Goal: Task Accomplishment & Management: Manage account settings

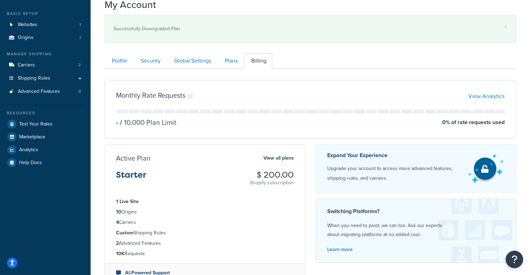
scroll to position [70, 0]
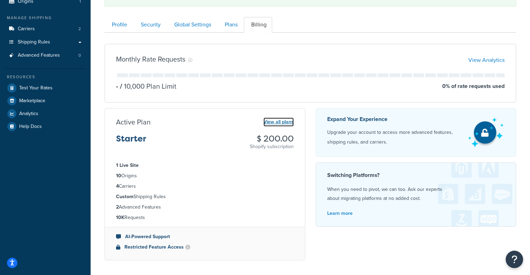
click at [278, 121] on link "View all plans" at bounding box center [278, 122] width 30 height 9
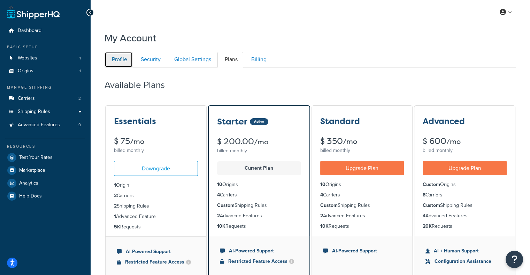
click at [125, 61] on link "Profile" at bounding box center [118, 60] width 28 height 16
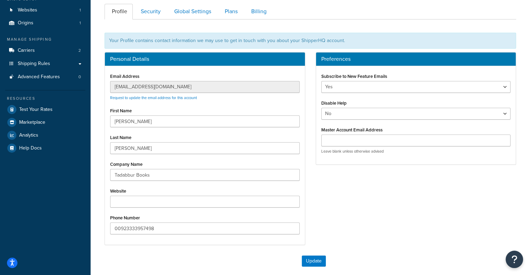
scroll to position [32, 0]
